Goal: Task Accomplishment & Management: Manage account settings

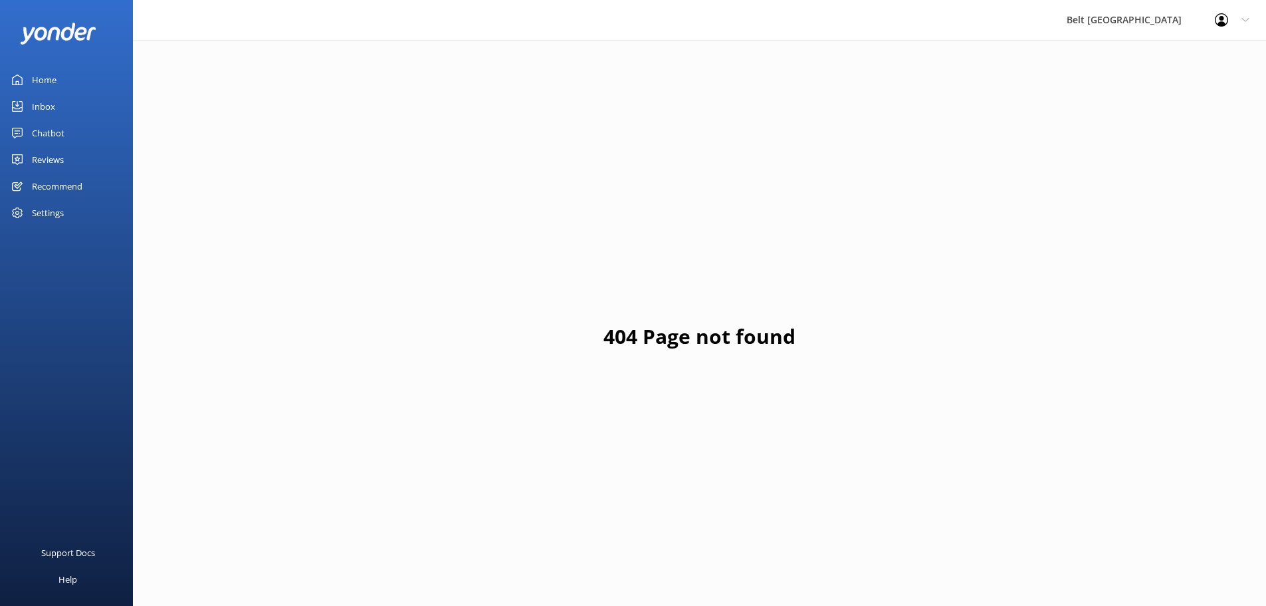
click at [59, 160] on div "Reviews" at bounding box center [48, 159] width 32 height 27
